Goal: Transaction & Acquisition: Obtain resource

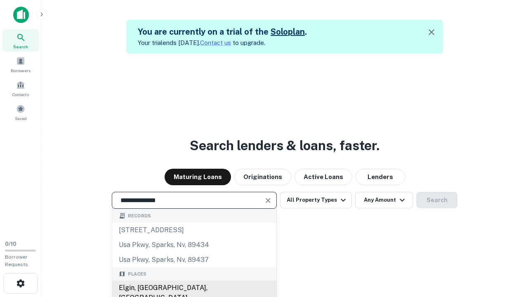
click at [194, 288] on div "Elgin, [GEOGRAPHIC_DATA], [GEOGRAPHIC_DATA]" at bounding box center [194, 292] width 164 height 25
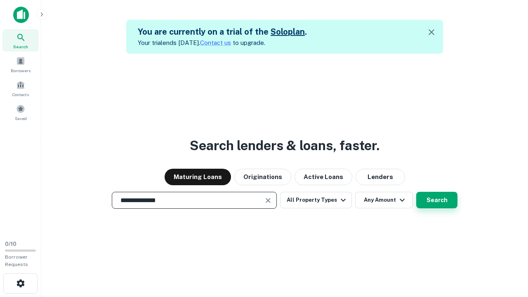
type input "**********"
click at [437, 200] on button "Search" at bounding box center [436, 200] width 41 height 16
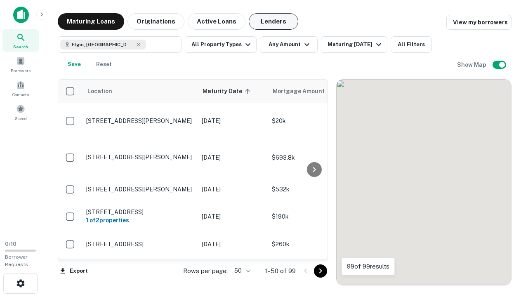
click at [273, 21] on button "Lenders" at bounding box center [273, 21] width 49 height 16
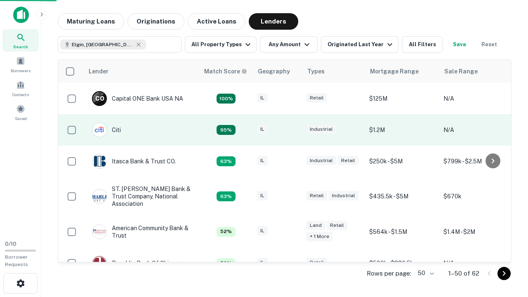
click at [293, 130] on div "IL" at bounding box center [277, 130] width 41 height 11
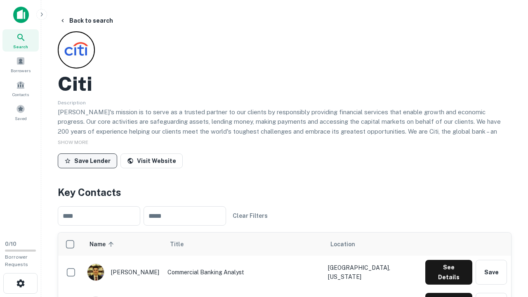
click at [87, 160] on button "Save Lender" at bounding box center [87, 160] width 59 height 15
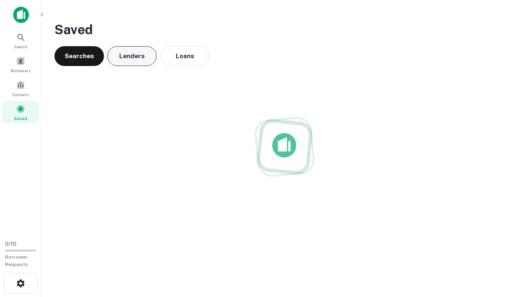
click at [132, 56] on button "Lenders" at bounding box center [131, 56] width 49 height 20
